Goal: Task Accomplishment & Management: Complete application form

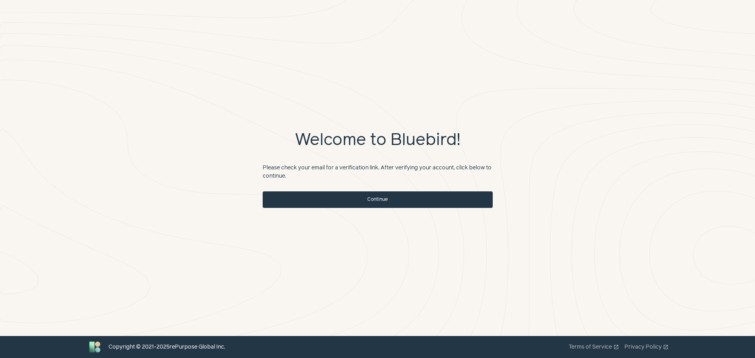
click at [390, 201] on link "Continue" at bounding box center [378, 200] width 230 height 17
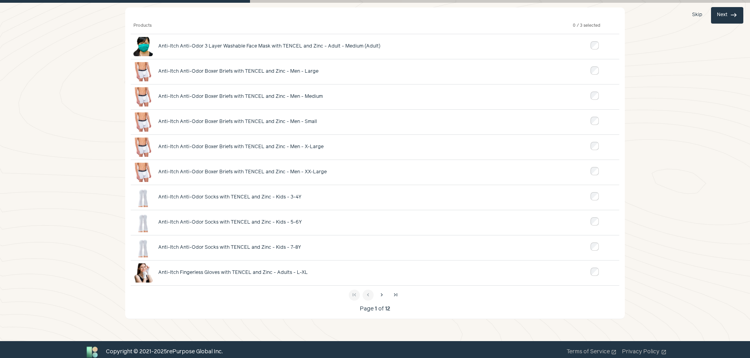
scroll to position [86, 0]
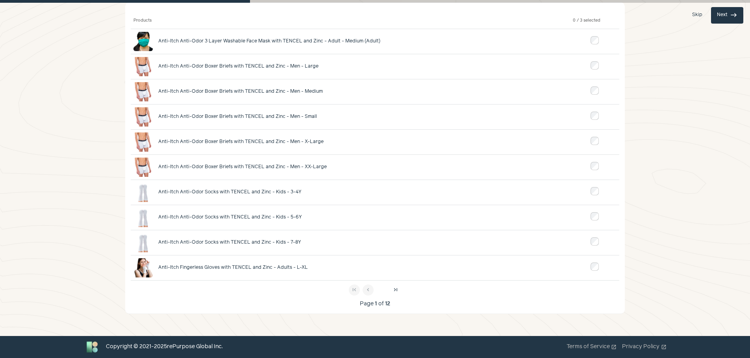
click at [382, 290] on span "chevron_right" at bounding box center [382, 290] width 6 height 6
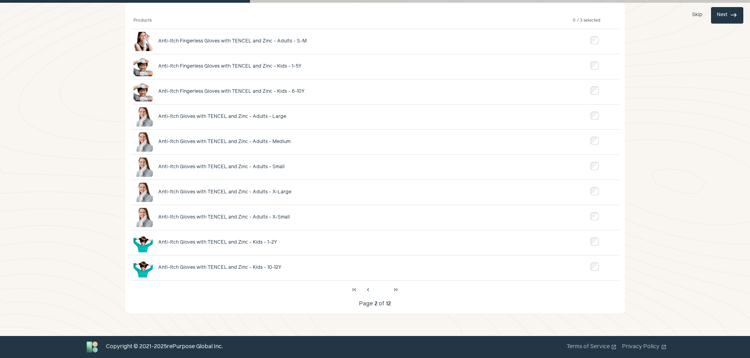
click at [382, 291] on span "chevron_right" at bounding box center [382, 290] width 6 height 6
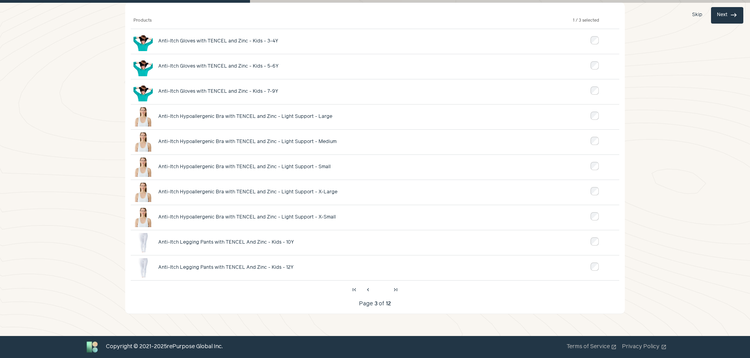
click at [383, 290] on span "chevron_right" at bounding box center [382, 290] width 6 height 6
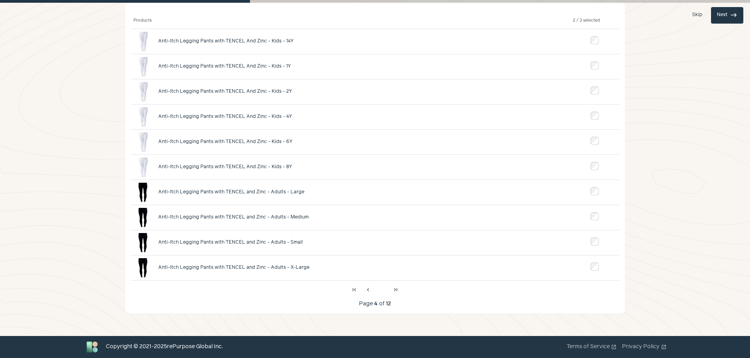
click at [382, 292] on span "chevron_right" at bounding box center [382, 290] width 6 height 6
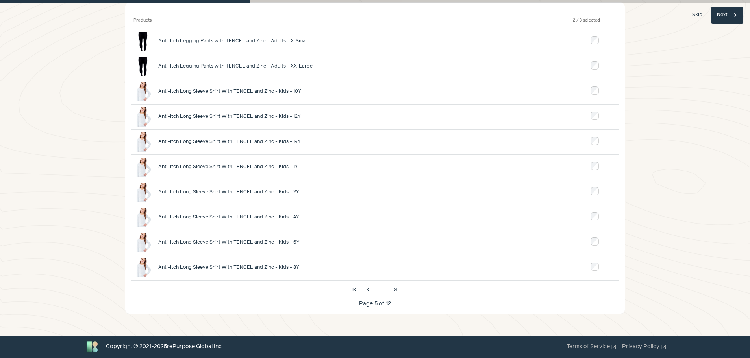
click at [384, 292] on span "chevron_right" at bounding box center [382, 290] width 6 height 6
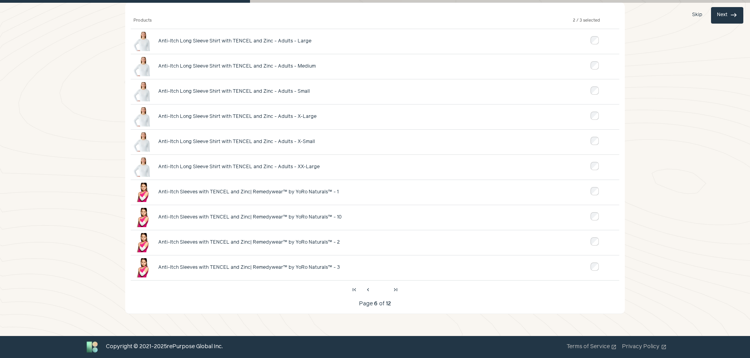
click at [384, 292] on span "chevron_right" at bounding box center [382, 290] width 6 height 6
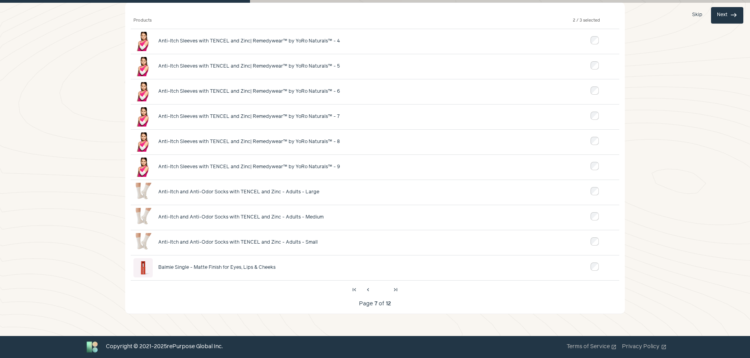
click at [384, 292] on span "chevron_right" at bounding box center [382, 290] width 6 height 6
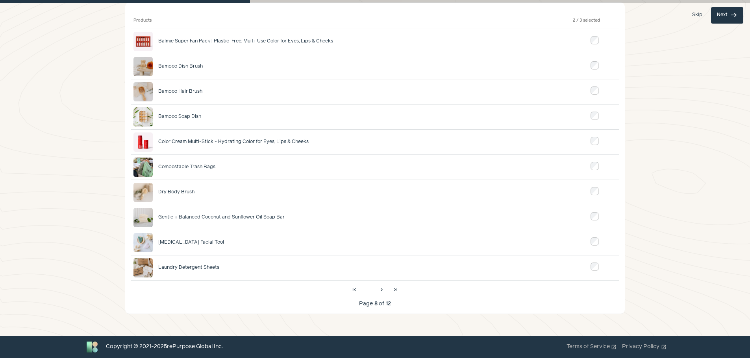
click at [369, 292] on span "chevron_left" at bounding box center [368, 290] width 6 height 6
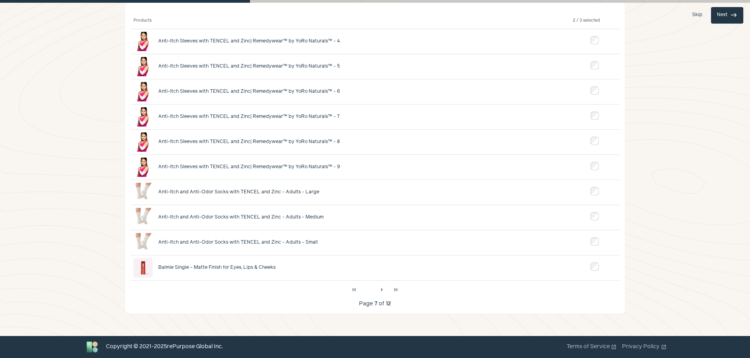
click at [369, 292] on span "chevron_left" at bounding box center [368, 290] width 6 height 6
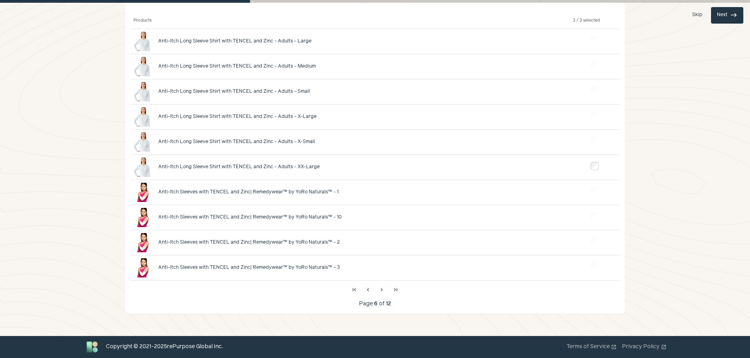
click at [731, 17] on span "east" at bounding box center [733, 15] width 7 height 7
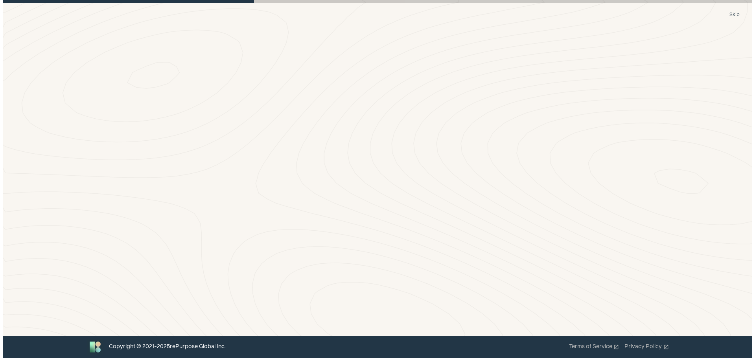
scroll to position [0, 0]
